Goal: Task Accomplishment & Management: Manage account settings

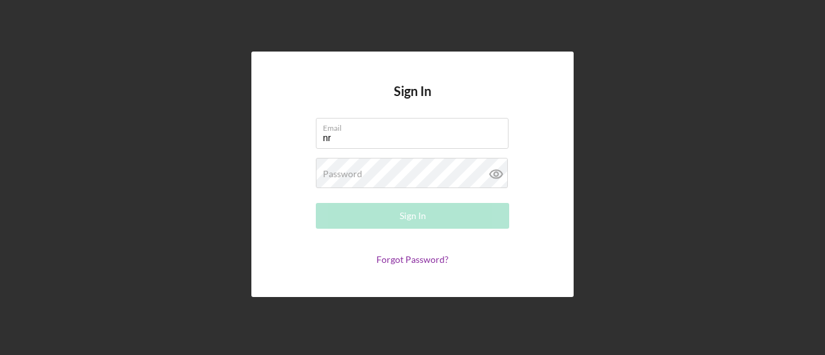
type input "n"
type input "[EMAIL_ADDRESS][DOMAIN_NAME]"
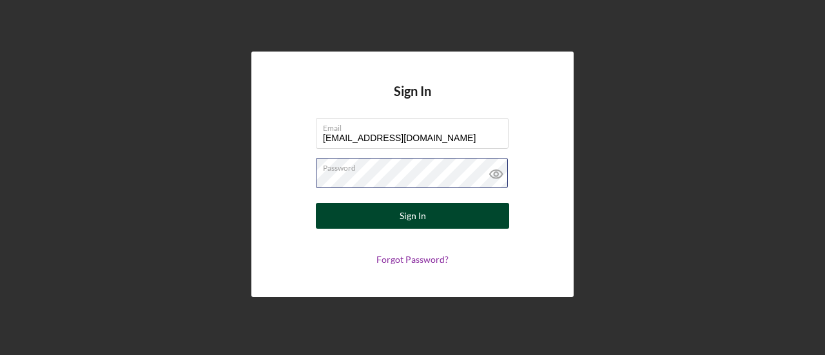
click at [316, 203] on button "Sign In" at bounding box center [412, 216] width 193 height 26
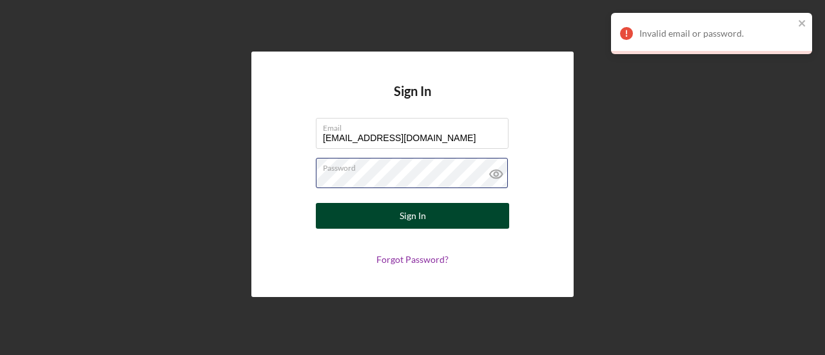
click at [316, 203] on button "Sign In" at bounding box center [412, 216] width 193 height 26
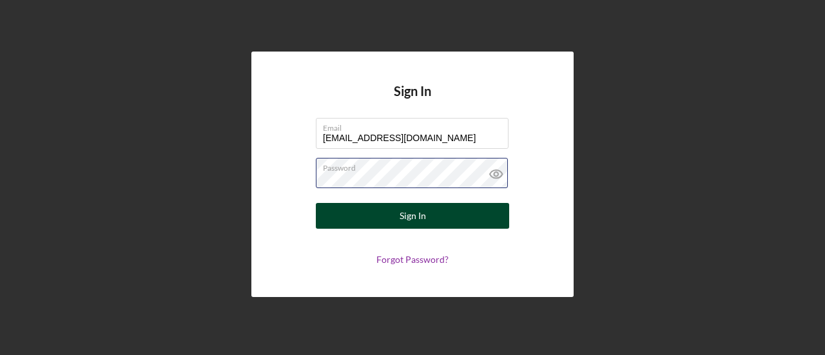
click at [316, 203] on button "Sign In" at bounding box center [412, 216] width 193 height 26
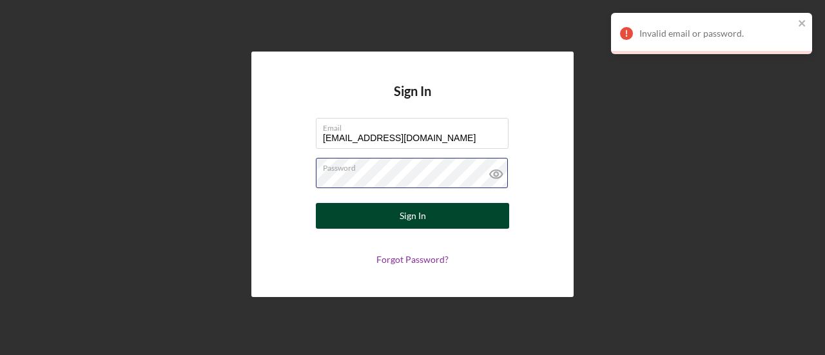
click at [316, 203] on button "Sign In" at bounding box center [412, 216] width 193 height 26
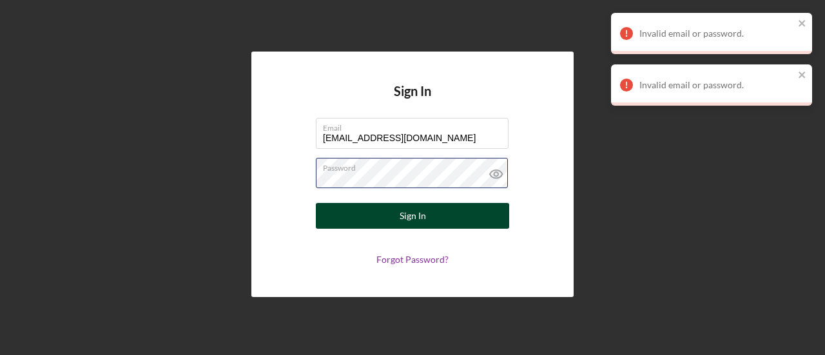
click at [316, 203] on button "Sign In" at bounding box center [412, 216] width 193 height 26
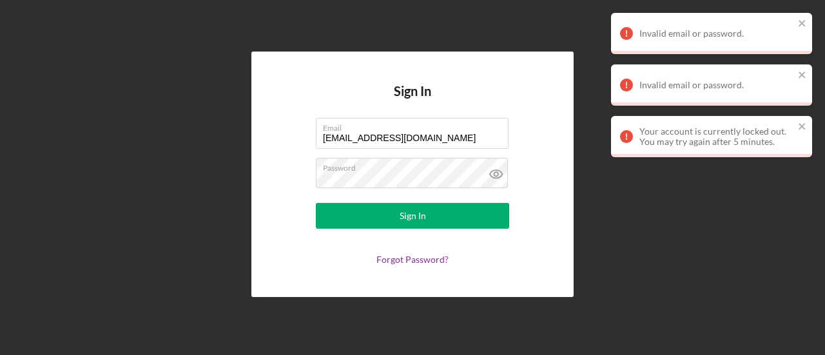
click at [398, 253] on form "Email [EMAIL_ADDRESS][DOMAIN_NAME] Password Sign In Forgot Password?" at bounding box center [413, 191] width 258 height 147
click at [399, 255] on link "Forgot Password?" at bounding box center [412, 259] width 72 height 11
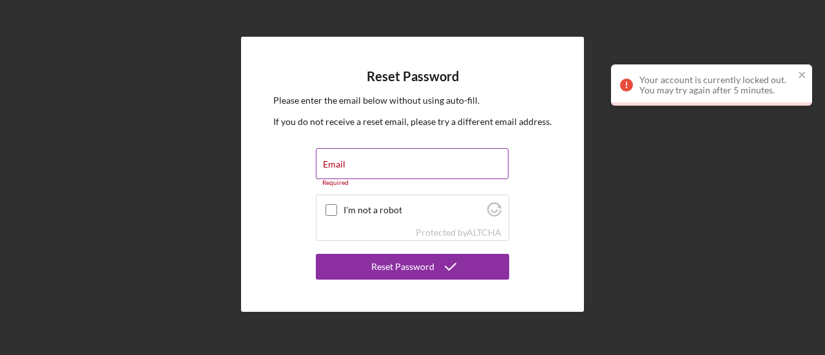
click at [378, 154] on div "Email Required" at bounding box center [412, 167] width 193 height 39
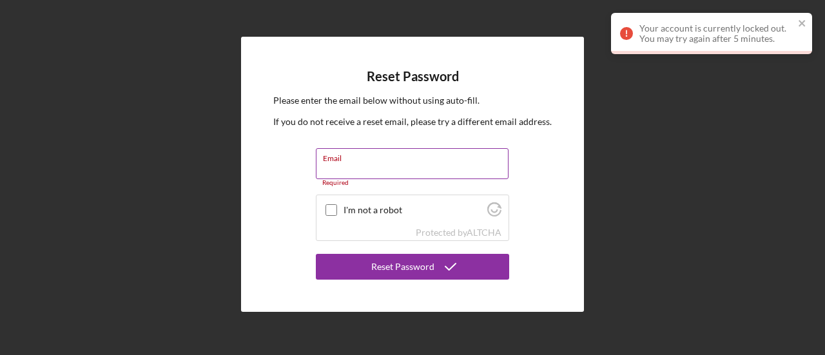
click at [378, 154] on div "Email Required" at bounding box center [412, 167] width 193 height 39
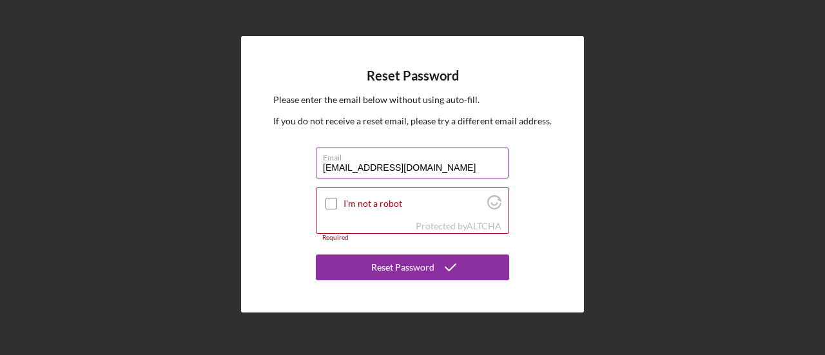
click at [376, 171] on input "brimagetyrone@gmail.com" at bounding box center [412, 163] width 193 height 31
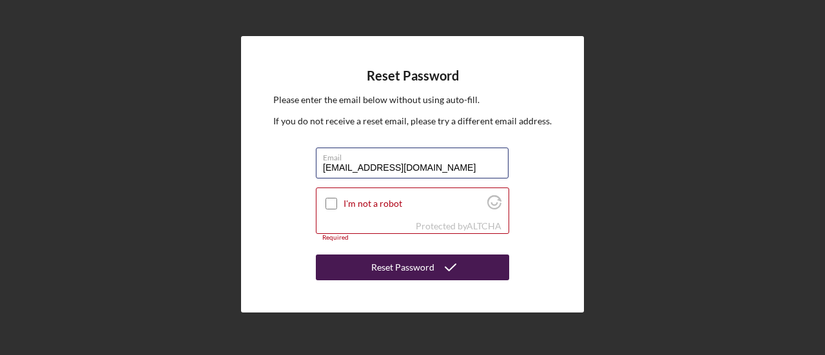
type input "brimagetyrone10@gmail.com"
click at [372, 269] on button "Reset Password" at bounding box center [412, 268] width 193 height 26
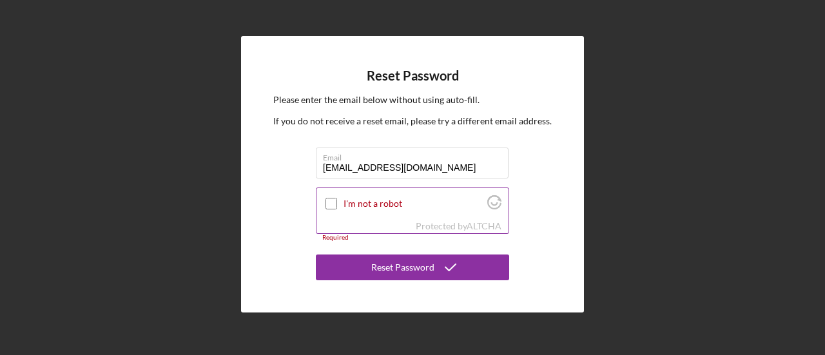
click at [322, 204] on div "I'm not a robot" at bounding box center [413, 203] width 192 height 30
click at [331, 208] on input "I'm not a robot" at bounding box center [332, 204] width 12 height 12
checkbox input "true"
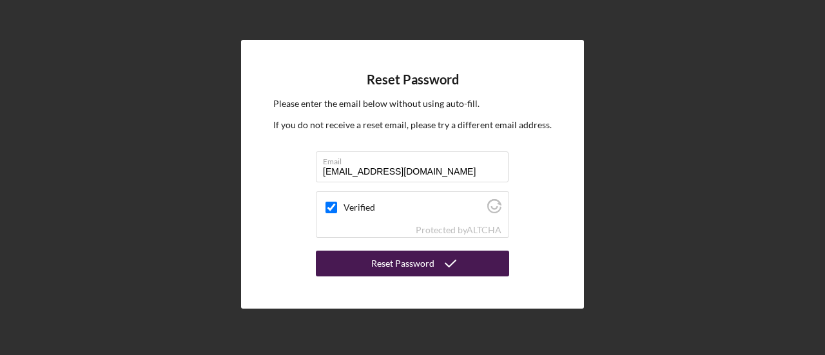
click at [364, 263] on button "Reset Password" at bounding box center [412, 264] width 193 height 26
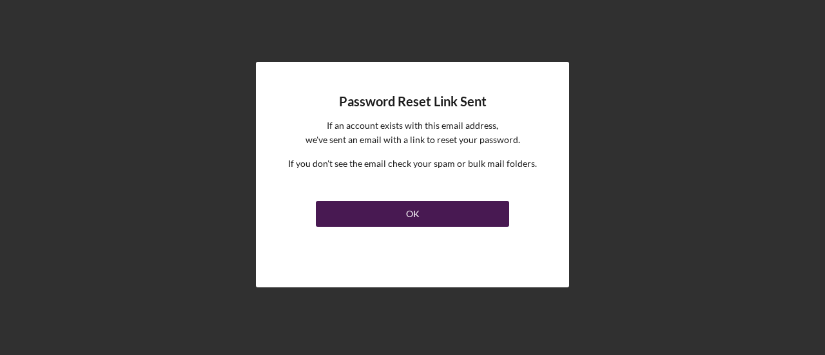
click at [459, 226] on button "OK" at bounding box center [412, 214] width 193 height 26
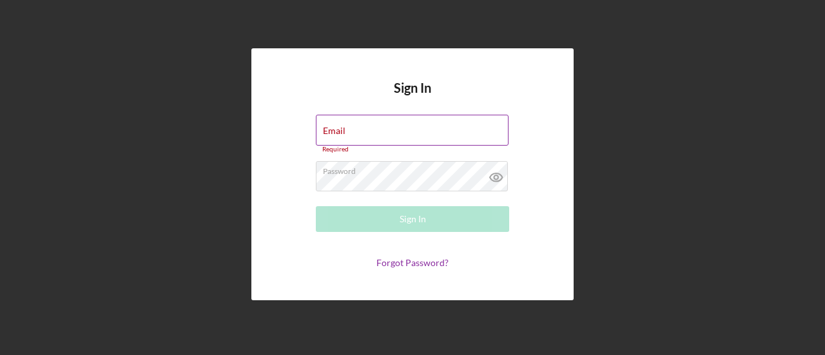
click at [382, 121] on div "Email Required" at bounding box center [412, 134] width 193 height 39
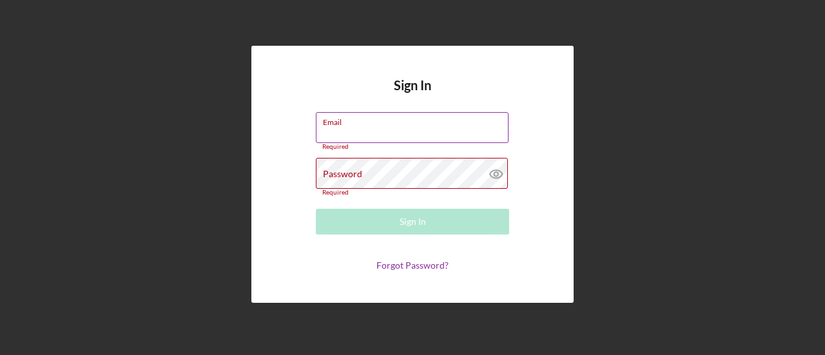
type input "Brimagetyrone10@gmail.com"
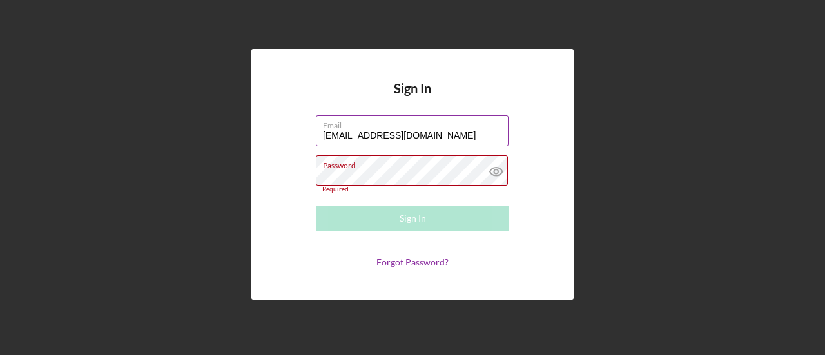
click at [427, 163] on div "Password Required" at bounding box center [412, 174] width 193 height 38
click at [766, 30] on div "Sign In Email Brimagetyrone10@gmail.com Password Required Sign In Forgot Passwo…" at bounding box center [412, 174] width 812 height 349
click at [411, 269] on div "Sign In Email Brimagetyrone10@gmail.com Password Required Sign In Forgot Passwo…" at bounding box center [412, 174] width 322 height 251
click at [411, 262] on link "Forgot Password?" at bounding box center [412, 262] width 72 height 11
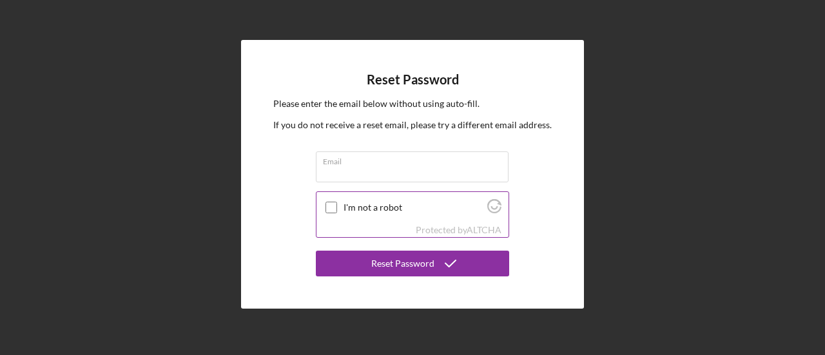
click at [328, 203] on div at bounding box center [331, 207] width 15 height 15
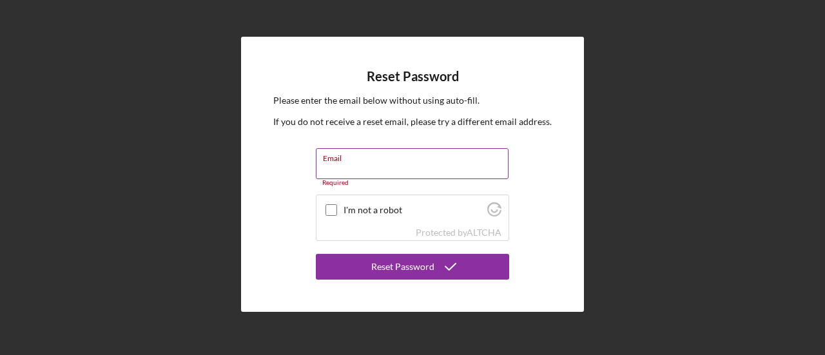
click at [371, 165] on input "Email" at bounding box center [412, 163] width 193 height 31
type input "Brimagetyrone10@gmail.com"
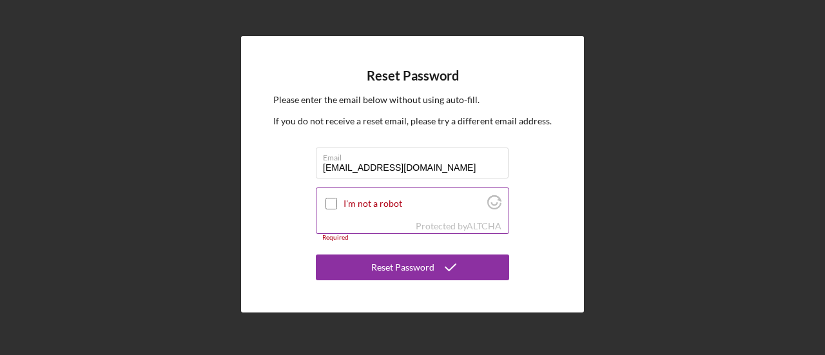
click at [331, 202] on input "I'm not a robot" at bounding box center [332, 204] width 12 height 12
checkbox input "true"
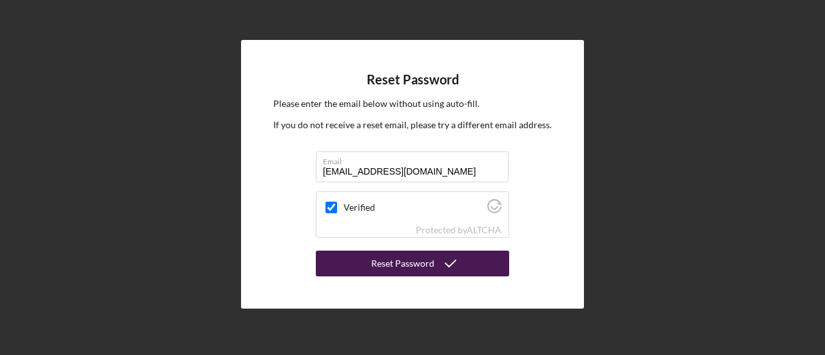
click at [384, 266] on div "Reset Password" at bounding box center [402, 264] width 63 height 26
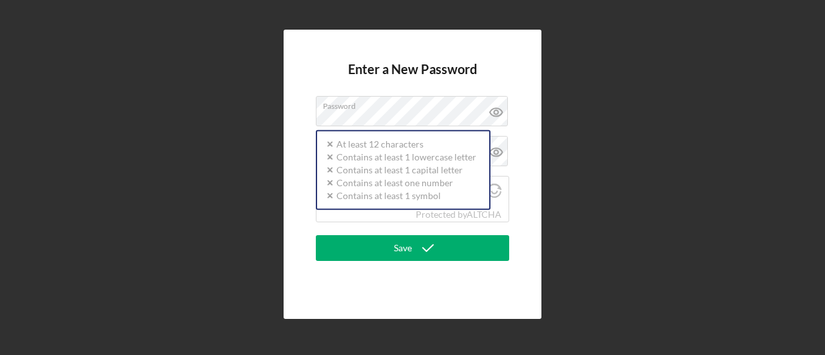
click at [769, 103] on div "Enter a New Password Password Icon/icon-validation-no At least 12 characters Ic…" at bounding box center [412, 174] width 812 height 349
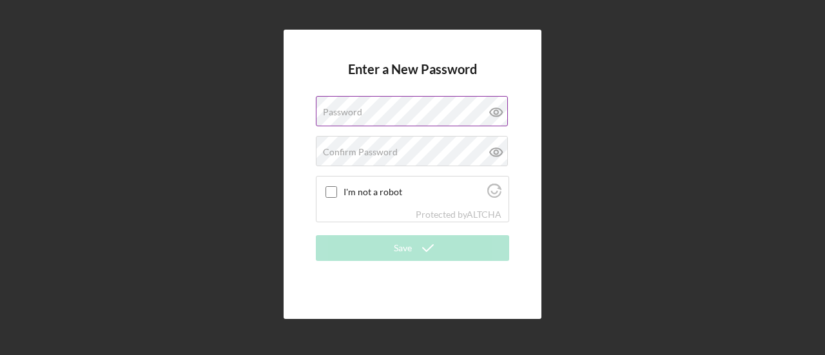
click at [353, 116] on label "Password" at bounding box center [342, 112] width 39 height 10
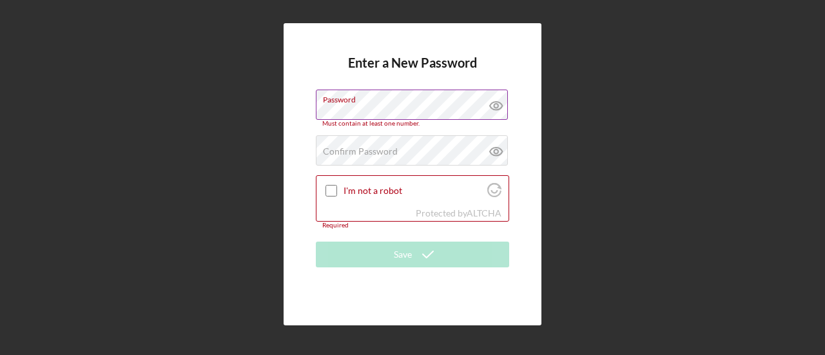
click at [493, 108] on icon at bounding box center [496, 106] width 32 height 32
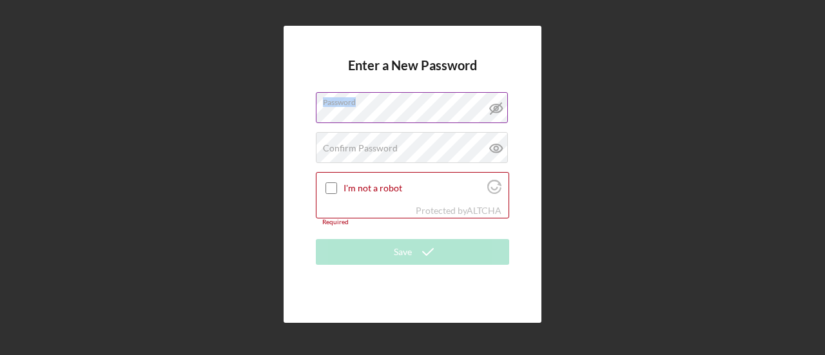
click at [336, 111] on div "Password" at bounding box center [412, 108] width 193 height 32
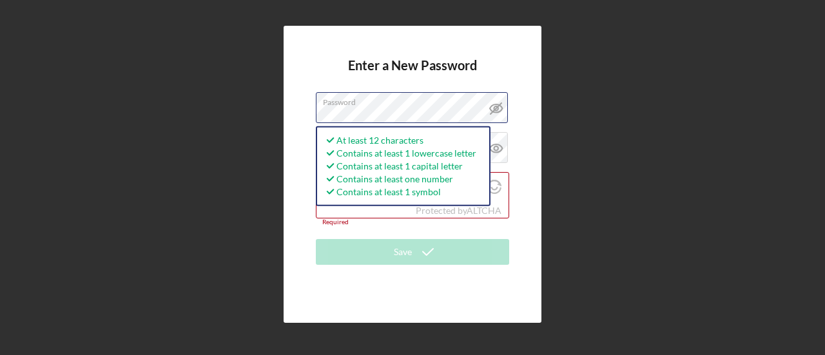
drag, startPoint x: 425, startPoint y: 100, endPoint x: 263, endPoint y: 114, distance: 162.4
click at [263, 114] on div "Enter a New Password Password At least 12 characters Contains at least 1 lowerc…" at bounding box center [412, 174] width 812 height 349
click at [276, 135] on div "Enter a New Password Password At least 12 characters Contains at least 1 lowerc…" at bounding box center [412, 174] width 812 height 349
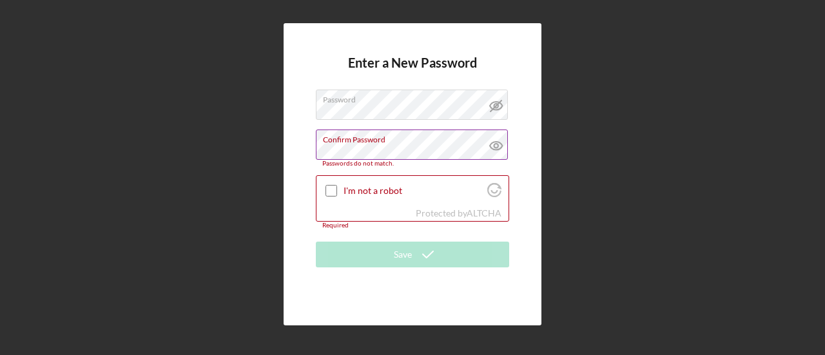
click at [494, 150] on g at bounding box center [496, 146] width 12 height 8
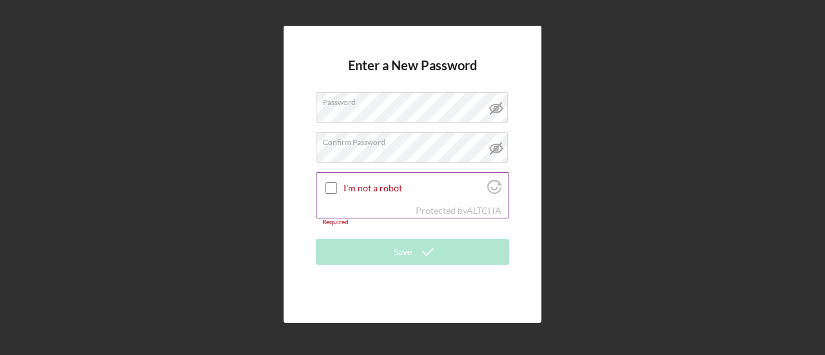
click at [326, 188] on input "I'm not a robot" at bounding box center [332, 188] width 12 height 12
checkbox input "true"
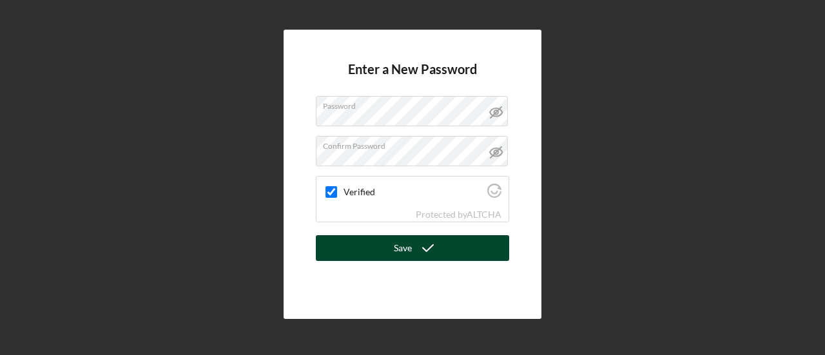
click at [369, 257] on button "Save" at bounding box center [412, 248] width 193 height 26
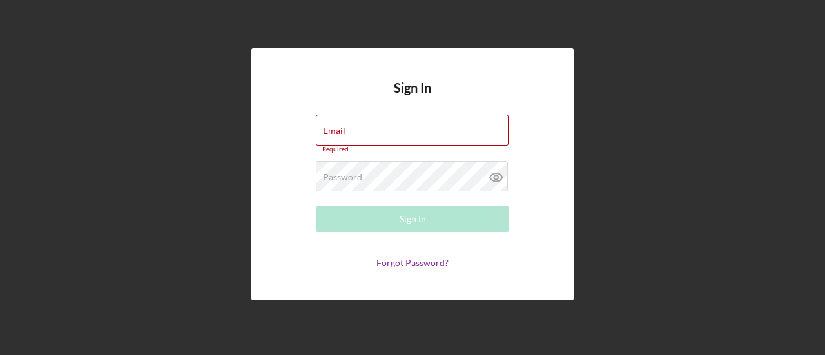
click at [369, 258] on div "Forgot Password?" at bounding box center [412, 263] width 193 height 10
click at [361, 146] on div "Required" at bounding box center [412, 150] width 193 height 8
click at [359, 134] on input "Email" at bounding box center [412, 130] width 193 height 31
type input "Brimagetyrone10@gmail.com"
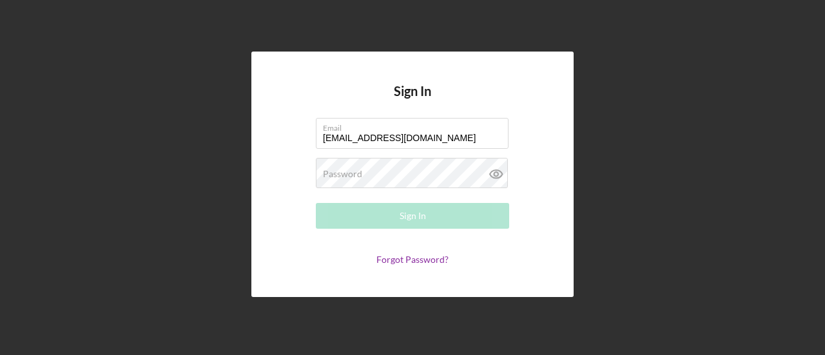
click at [427, 193] on form "Email Brimagetyrone10@gmail.com Password Required Sign In Forgot Password?" at bounding box center [413, 191] width 258 height 147
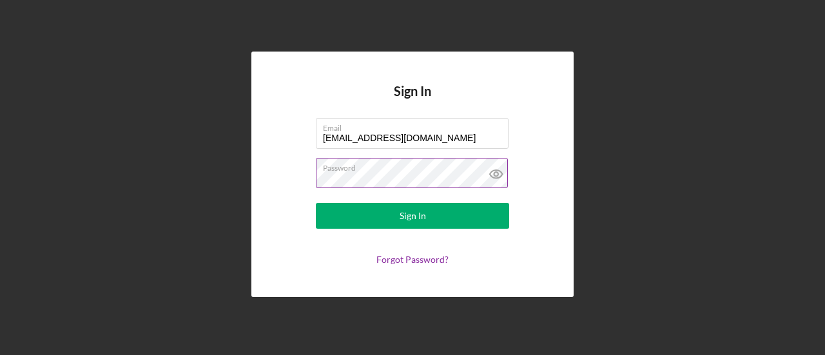
click at [494, 175] on icon at bounding box center [496, 174] width 4 height 4
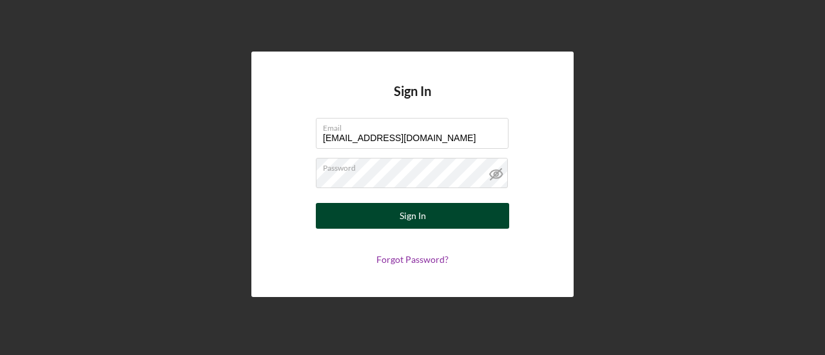
click at [420, 225] on div "Sign In" at bounding box center [413, 216] width 26 height 26
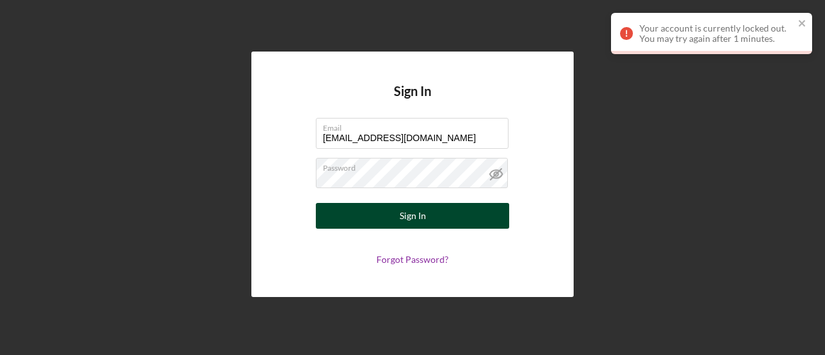
click at [431, 221] on button "Sign In" at bounding box center [412, 216] width 193 height 26
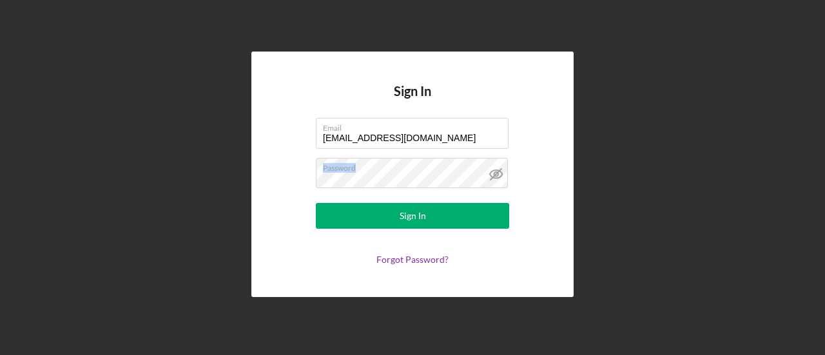
click at [343, 182] on div "Password" at bounding box center [412, 174] width 193 height 32
drag, startPoint x: 424, startPoint y: 171, endPoint x: 269, endPoint y: 176, distance: 154.8
click at [269, 176] on div "Sign In Email Brimagetyrone10@gmail.com Password Sign In Forgot Password?" at bounding box center [412, 175] width 322 height 246
click at [299, 177] on form "Email Brimagetyrone10@gmail.com Password Sign In Forgot Password?" at bounding box center [413, 191] width 258 height 147
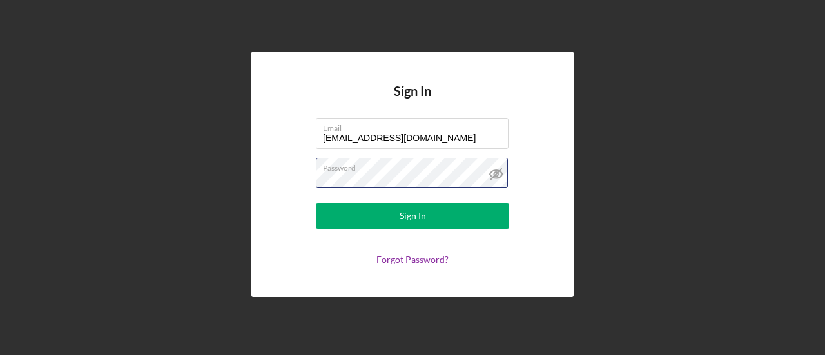
click at [220, 176] on div "Sign In Email Brimagetyrone10@gmail.com Password Sign In Forgot Password?" at bounding box center [412, 174] width 812 height 349
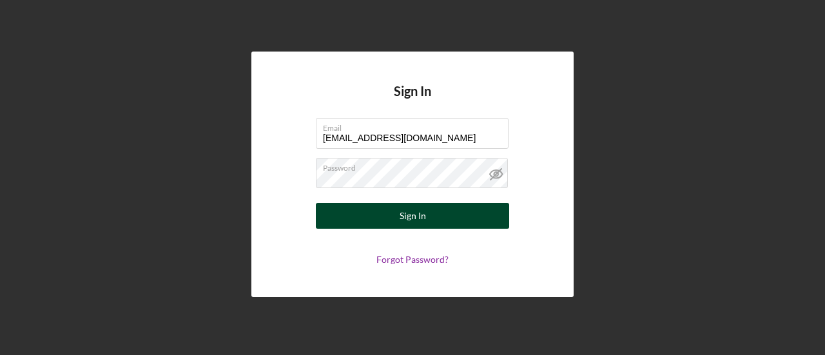
click at [382, 211] on button "Sign In" at bounding box center [412, 216] width 193 height 26
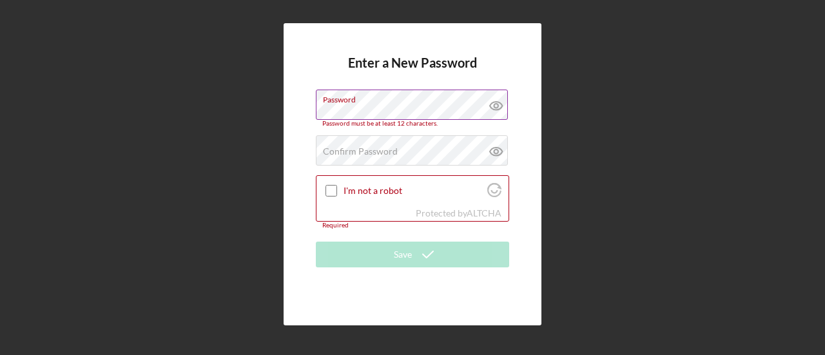
click at [493, 106] on icon at bounding box center [496, 106] width 32 height 32
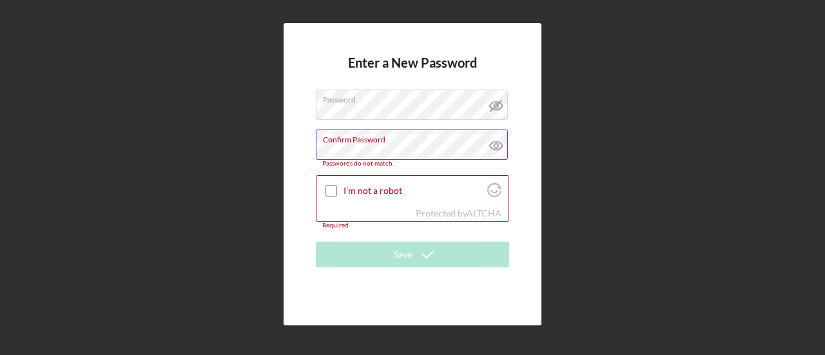
click at [496, 148] on icon at bounding box center [496, 146] width 4 height 4
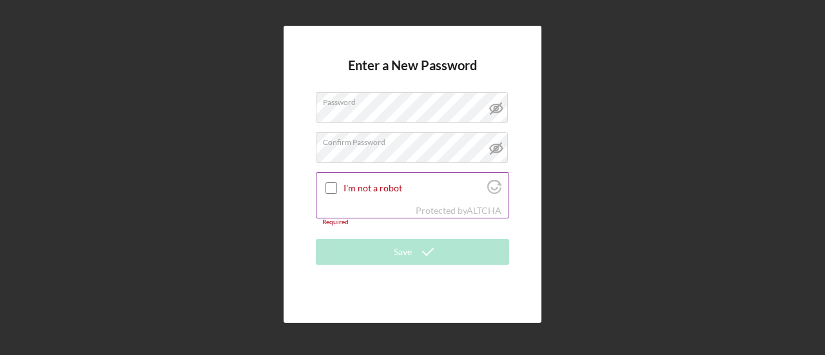
click at [327, 189] on input "I'm not a robot" at bounding box center [332, 188] width 12 height 12
checkbox input "true"
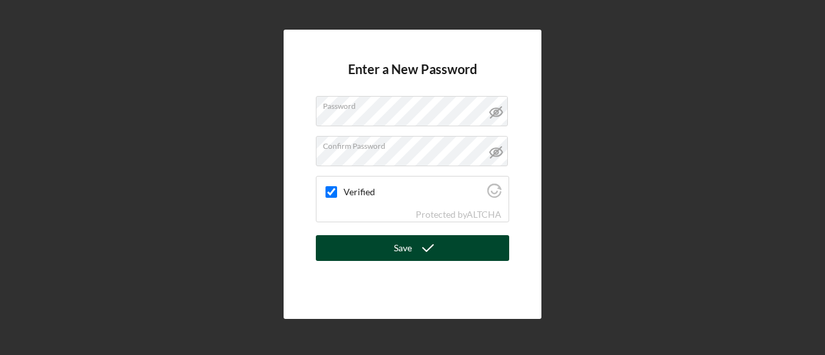
click at [367, 253] on button "Save" at bounding box center [412, 248] width 193 height 26
